Goal: Information Seeking & Learning: Learn about a topic

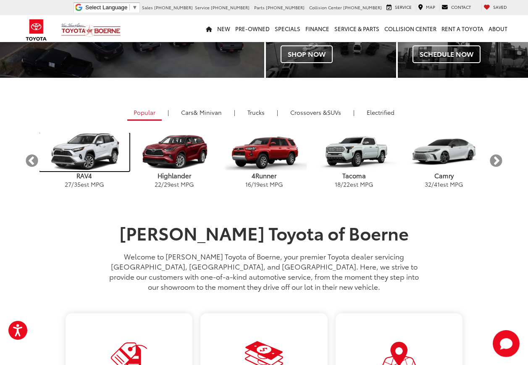
click at [72, 160] on img "carousel" at bounding box center [84, 152] width 90 height 38
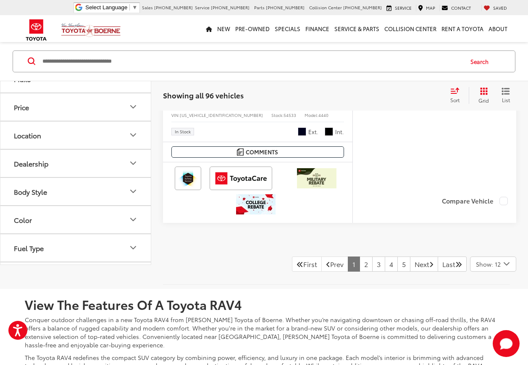
scroll to position [3739, 0]
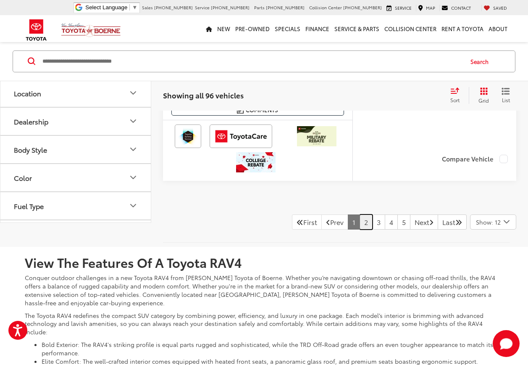
click at [360, 228] on link "2" at bounding box center [366, 221] width 13 height 15
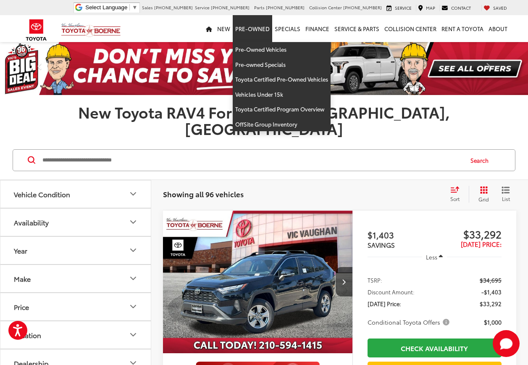
click at [265, 26] on link "Pre-Owned" at bounding box center [252, 28] width 39 height 27
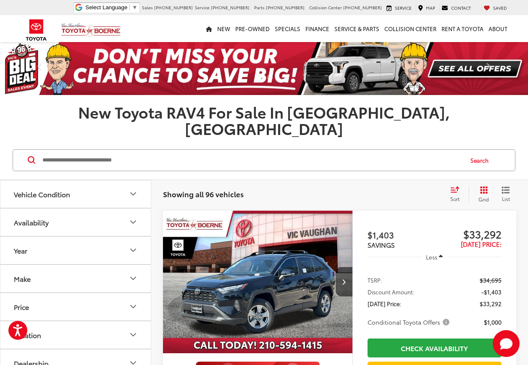
drag, startPoint x: 153, startPoint y: 28, endPoint x: 208, endPoint y: 33, distance: 55.7
click at [154, 28] on div "New New Vehicles New Specials New Tundra Inventory Schedule Test Drive ToyotaCa…" at bounding box center [263, 28] width 491 height 27
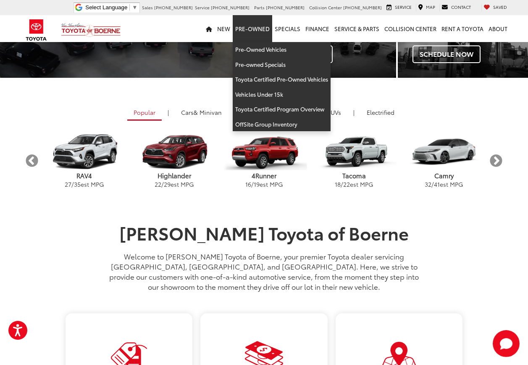
click at [258, 29] on link "Pre-Owned" at bounding box center [252, 28] width 39 height 27
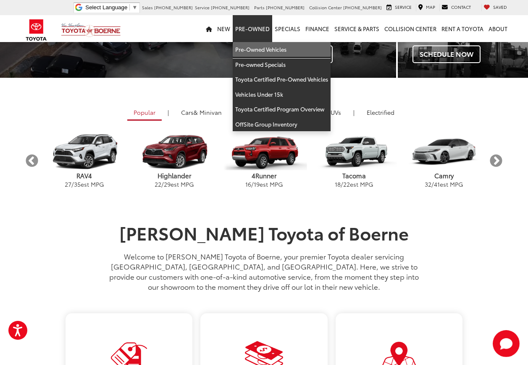
click at [260, 53] on link "Pre-Owned Vehicles" at bounding box center [282, 49] width 98 height 15
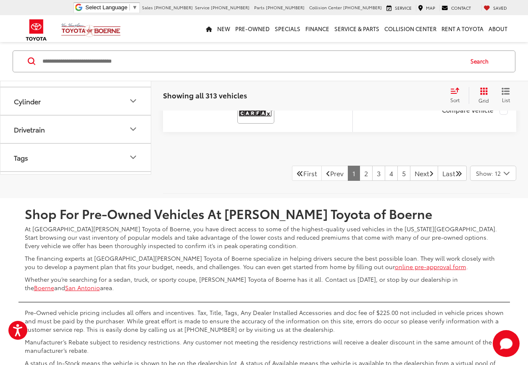
scroll to position [3697, 0]
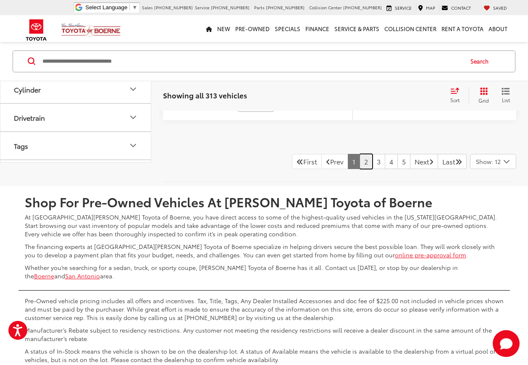
click at [360, 169] on link "2" at bounding box center [366, 161] width 13 height 15
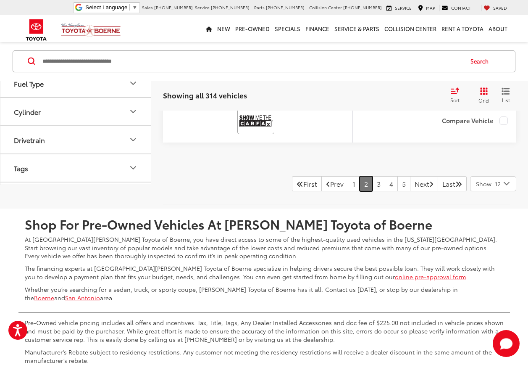
scroll to position [3762, 0]
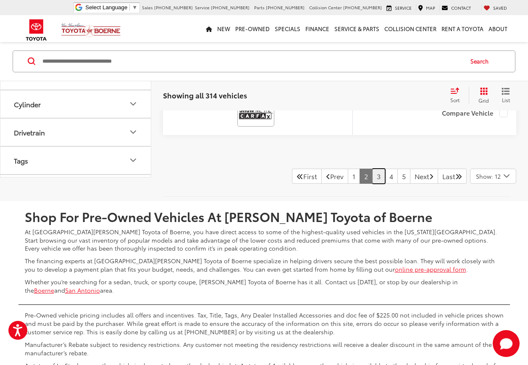
click at [372, 171] on link "3" at bounding box center [378, 175] width 13 height 15
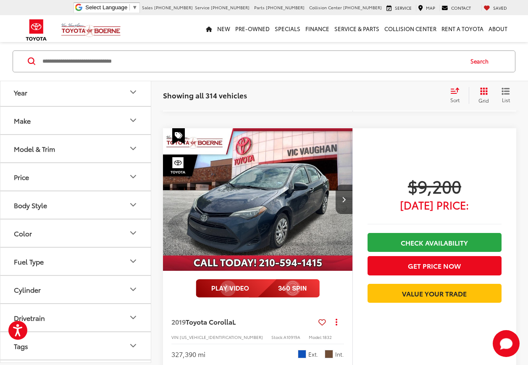
scroll to position [2838, 0]
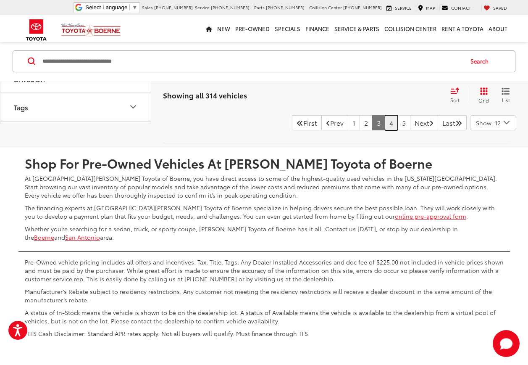
click at [385, 120] on link "4" at bounding box center [391, 122] width 13 height 15
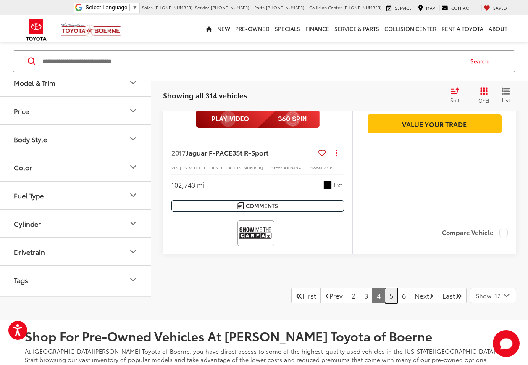
scroll to position [3678, 0]
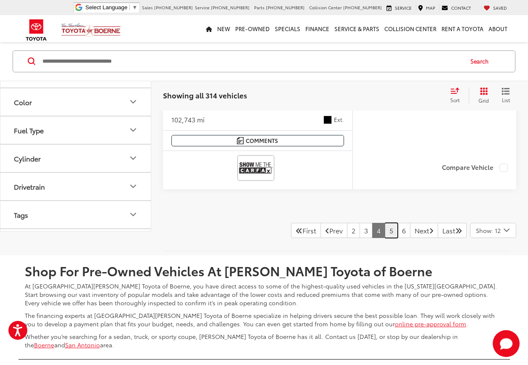
click at [385, 234] on link "5" at bounding box center [391, 230] width 13 height 15
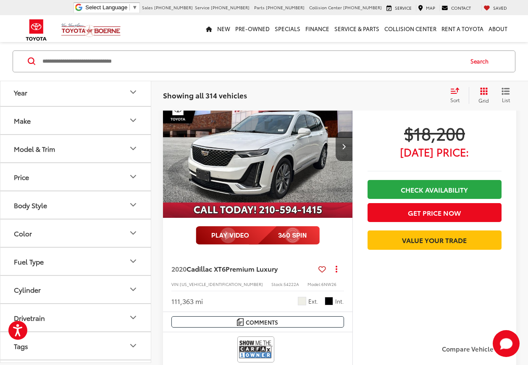
scroll to position [2838, 0]
